Goal: Information Seeking & Learning: Learn about a topic

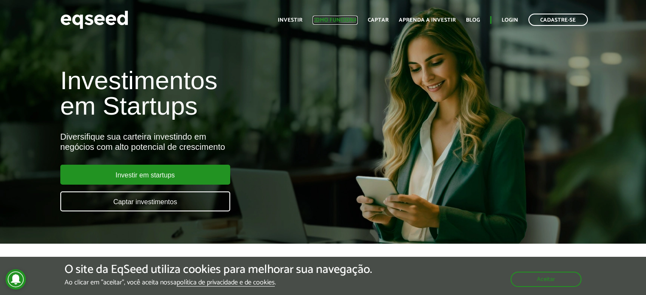
click at [340, 21] on link "Como funciona" at bounding box center [335, 20] width 45 height 6
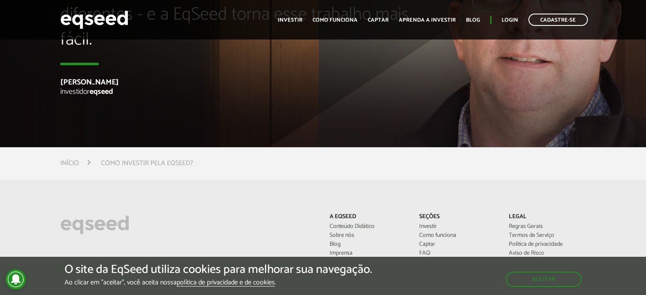
scroll to position [2210, 0]
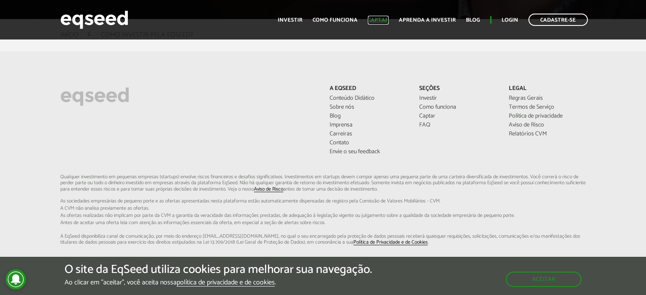
click at [381, 22] on link "Captar" at bounding box center [378, 20] width 21 height 6
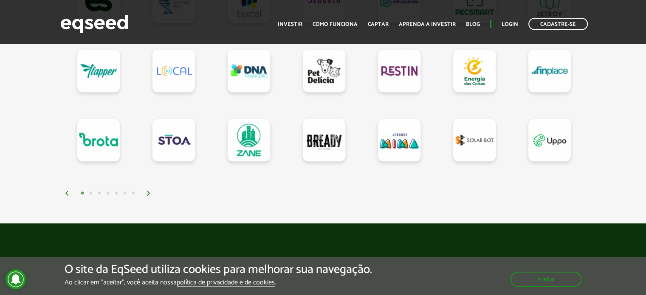
scroll to position [850, 0]
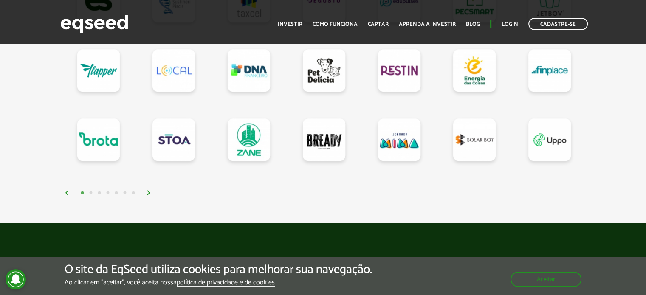
click at [144, 185] on div at bounding box center [323, 82] width 526 height 230
click at [145, 188] on div "1 2 3 4 5 6 7" at bounding box center [326, 193] width 522 height 10
click at [150, 190] on img at bounding box center [148, 192] width 5 height 5
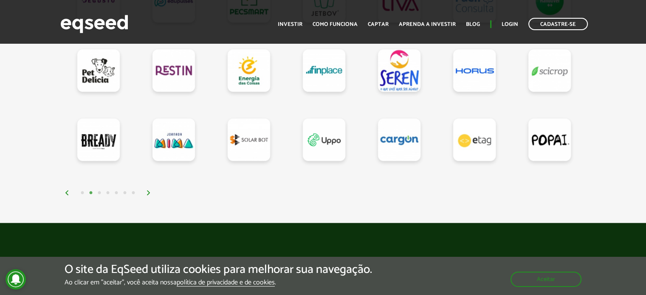
click at [150, 190] on img at bounding box center [148, 192] width 5 height 5
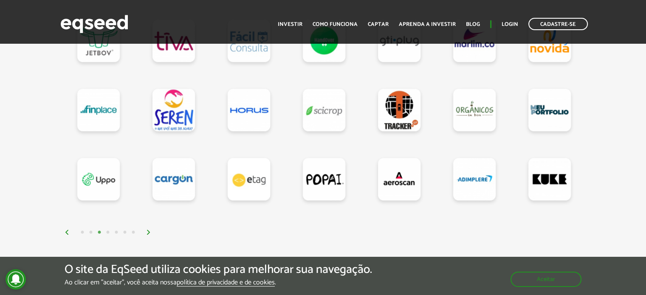
scroll to position [892, 0]
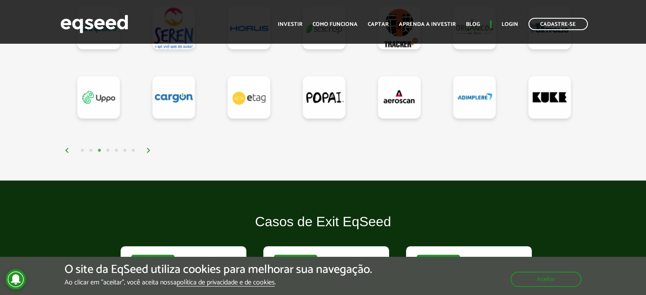
click at [147, 148] on img at bounding box center [148, 150] width 5 height 5
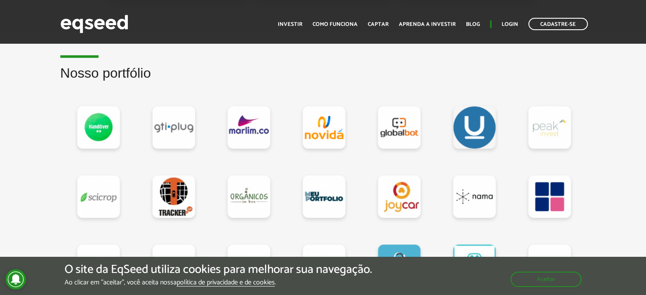
scroll to position [807, 0]
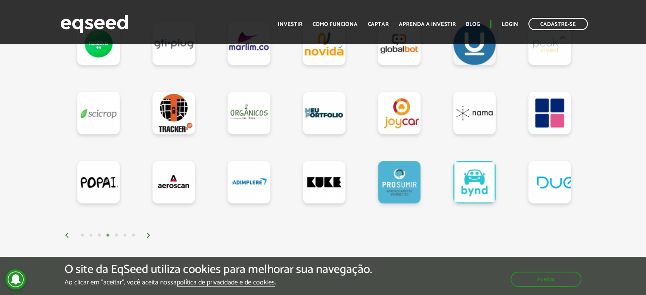
click at [150, 230] on div "1 2 3 4 5 6 7" at bounding box center [326, 235] width 522 height 10
click at [150, 235] on img at bounding box center [148, 235] width 5 height 5
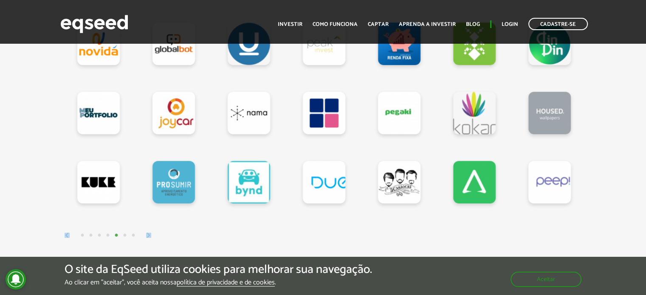
click at [147, 233] on img at bounding box center [148, 235] width 5 height 5
